Goal: Task Accomplishment & Management: Manage account settings

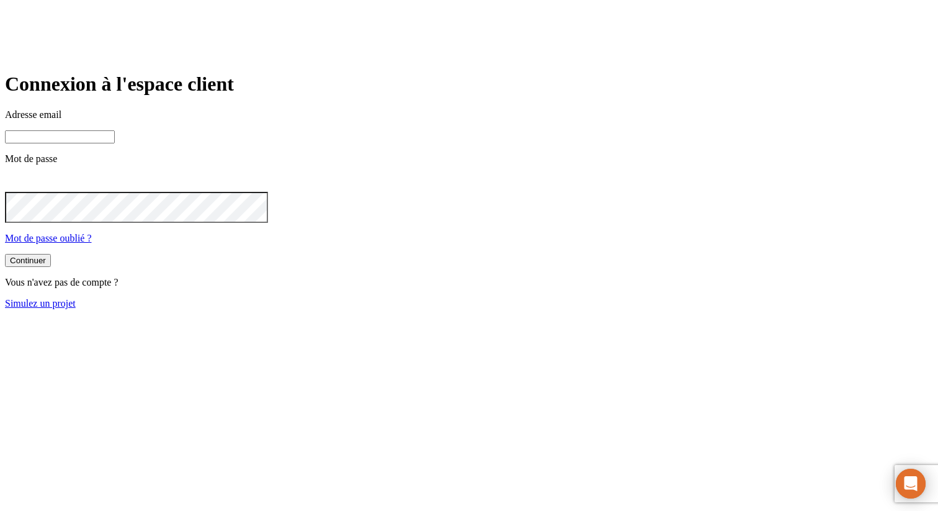
click at [115, 143] on input at bounding box center [60, 136] width 110 height 13
click at [5, 254] on button "Continuer" at bounding box center [28, 260] width 46 height 13
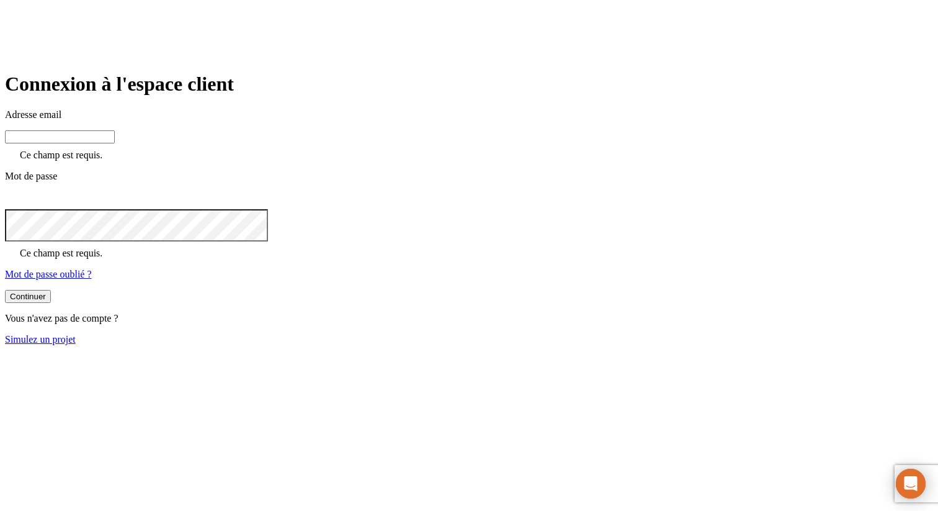
paste input "[PERSON_NAME][DOMAIN_NAME][EMAIL_ADDRESS][DOMAIN_NAME]"
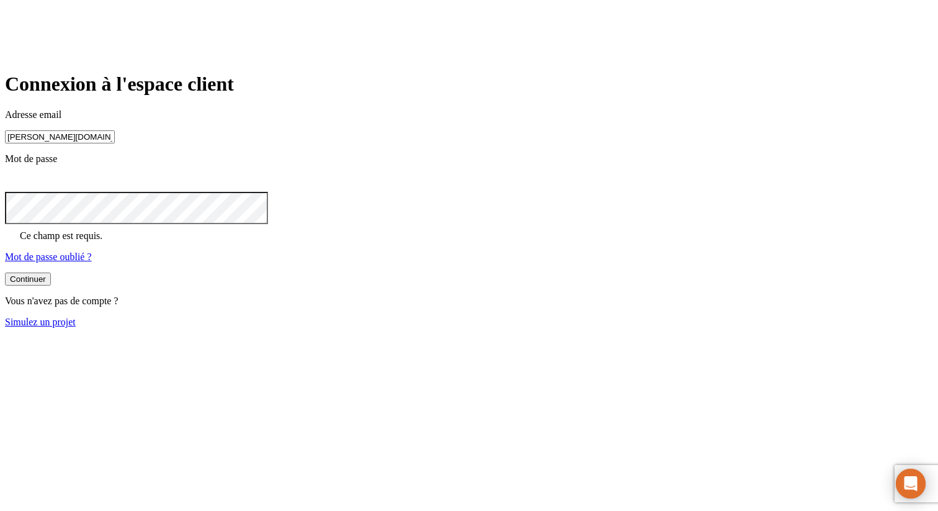
type input "[PERSON_NAME][DOMAIN_NAME][EMAIL_ADDRESS][DOMAIN_NAME]"
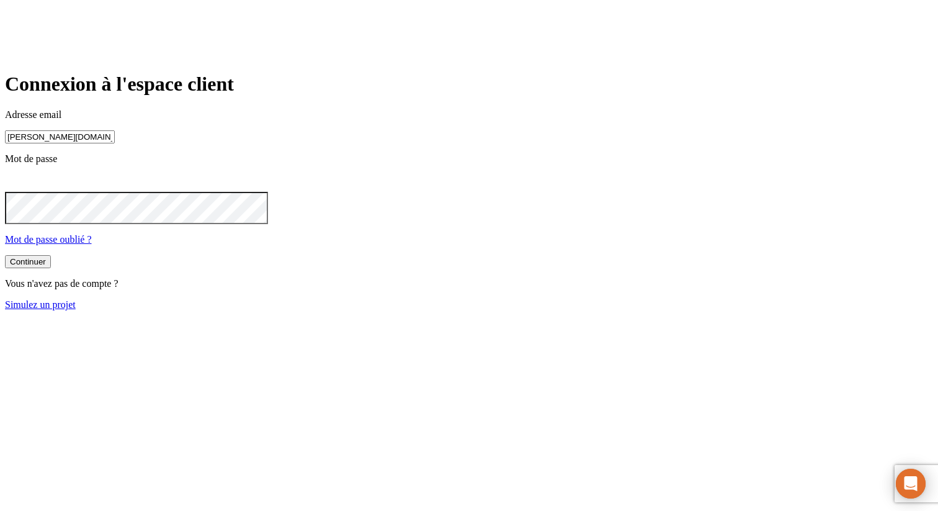
click at [5, 255] on button "Continuer" at bounding box center [28, 261] width 46 height 13
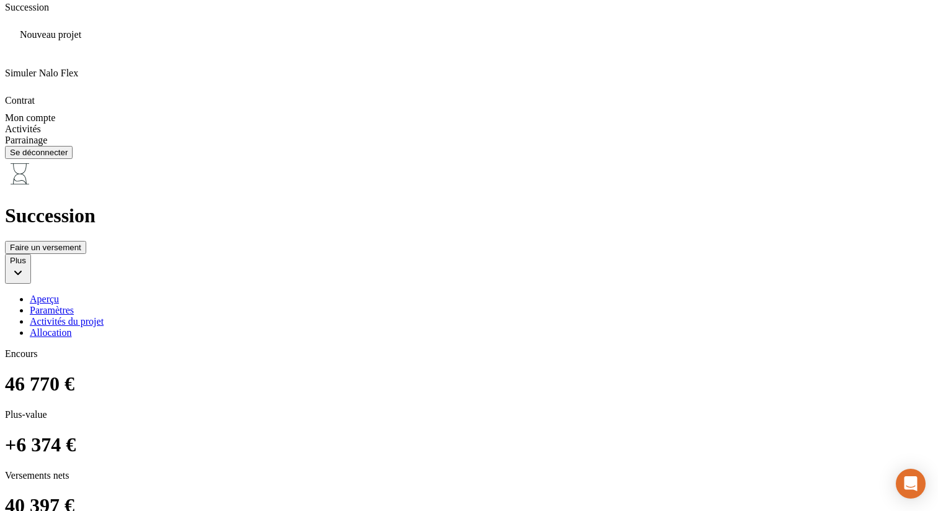
scroll to position [633, 0]
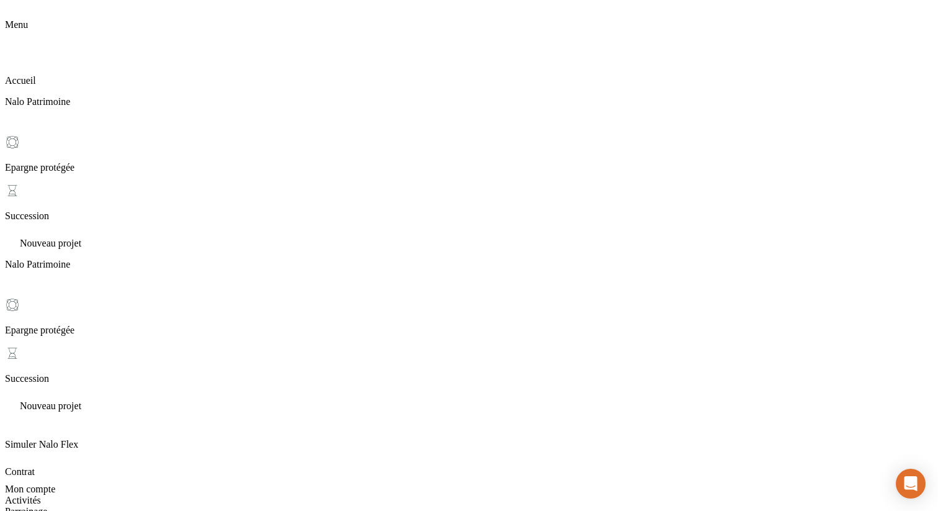
scroll to position [47, 0]
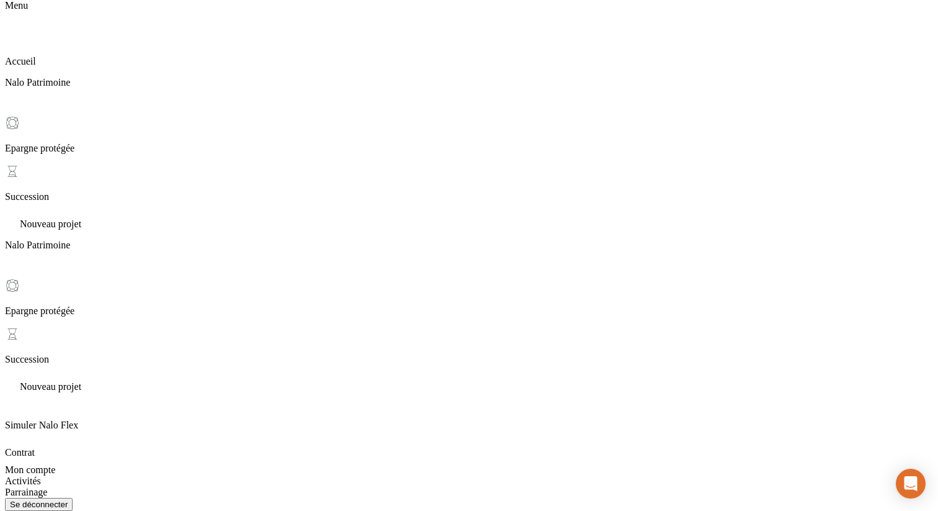
scroll to position [63, 0]
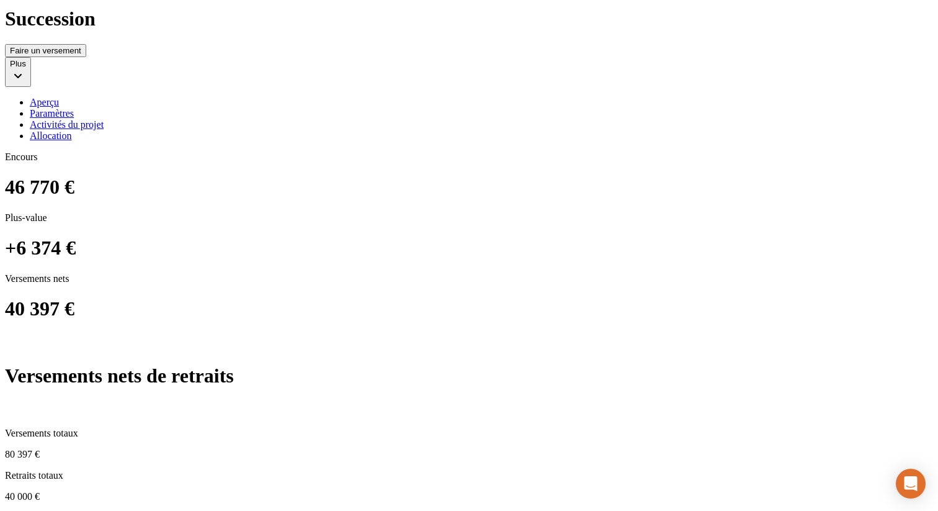
scroll to position [901, 0]
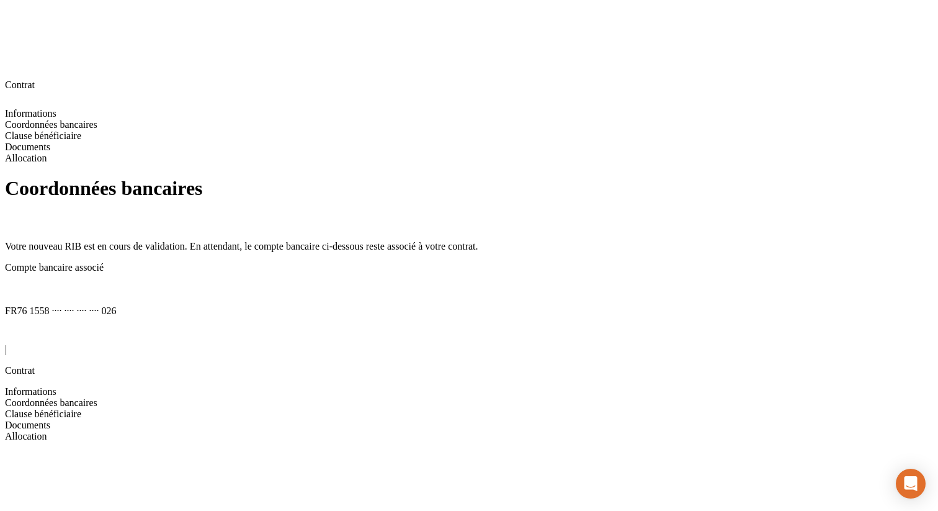
click at [81, 408] on span "Clause bénéficiaire" at bounding box center [43, 413] width 76 height 11
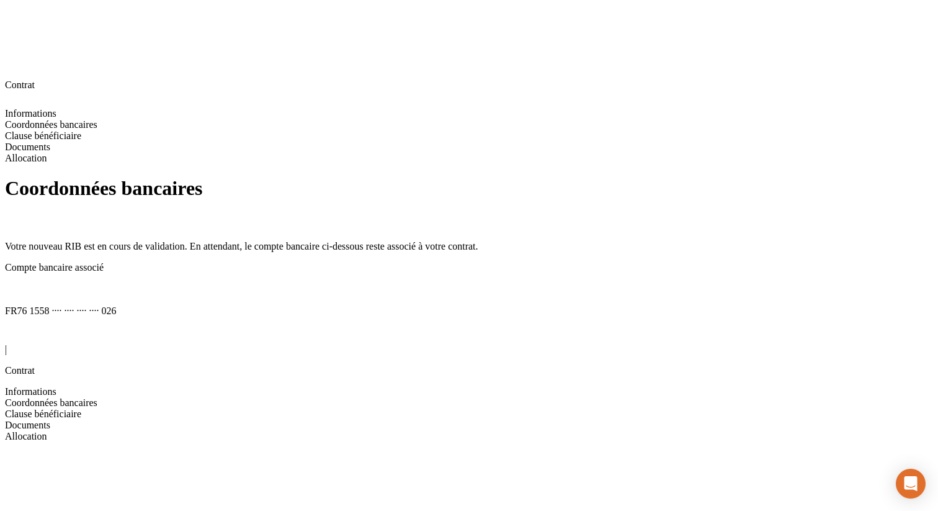
click at [20, 326] on icon at bounding box center [12, 333] width 15 height 15
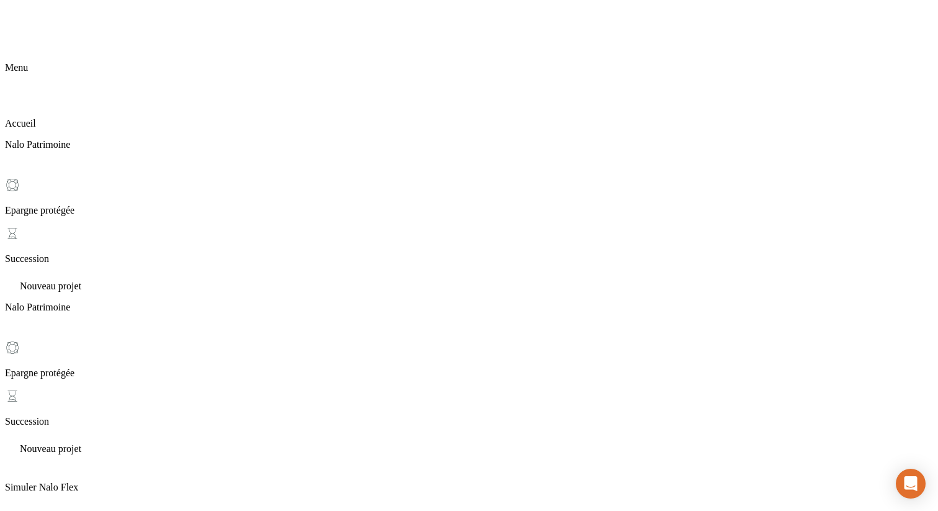
drag, startPoint x: 393, startPoint y: 87, endPoint x: 393, endPoint y: 79, distance: 8.1
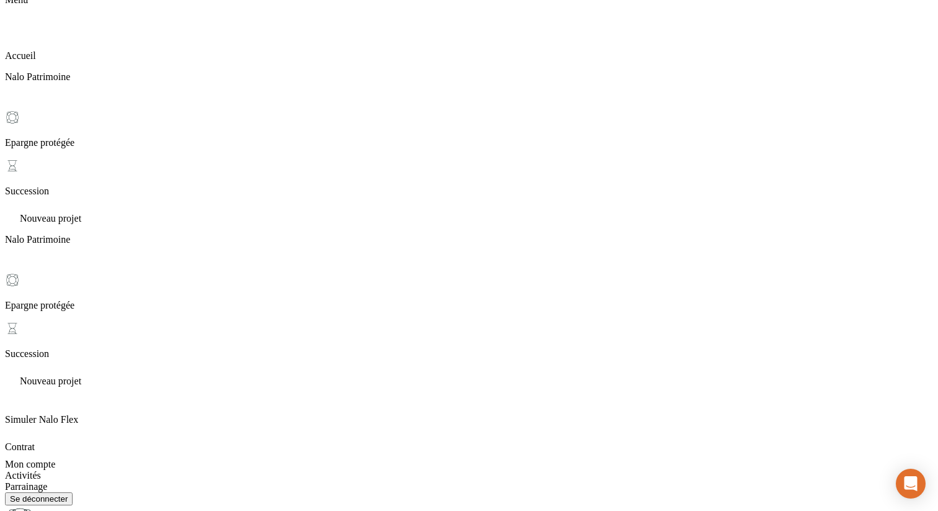
scroll to position [158, 0]
